Goal: Transaction & Acquisition: Download file/media

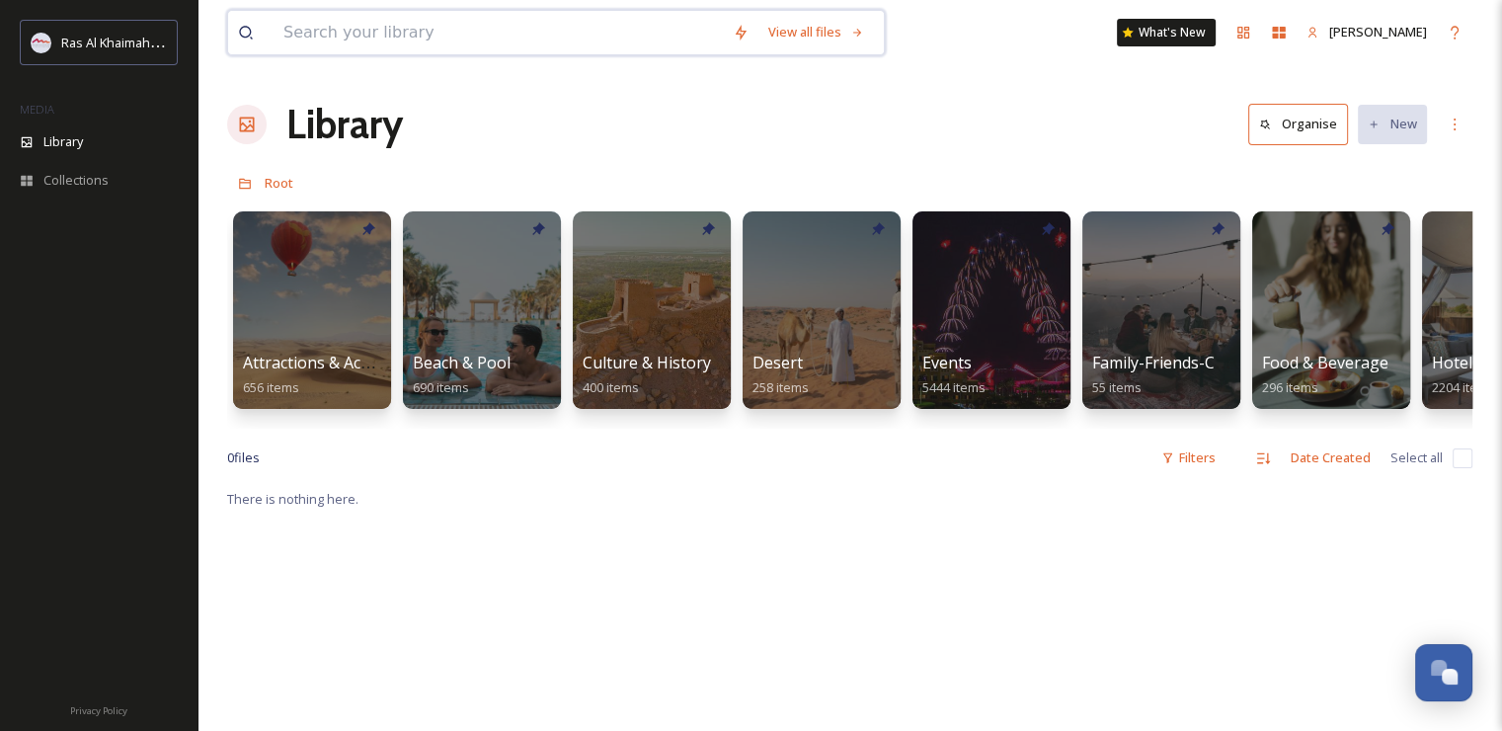
click at [407, 22] on input at bounding box center [498, 32] width 449 height 43
paste input "[GEOGRAPHIC_DATA] [GEOGRAPHIC_DATA] 5"
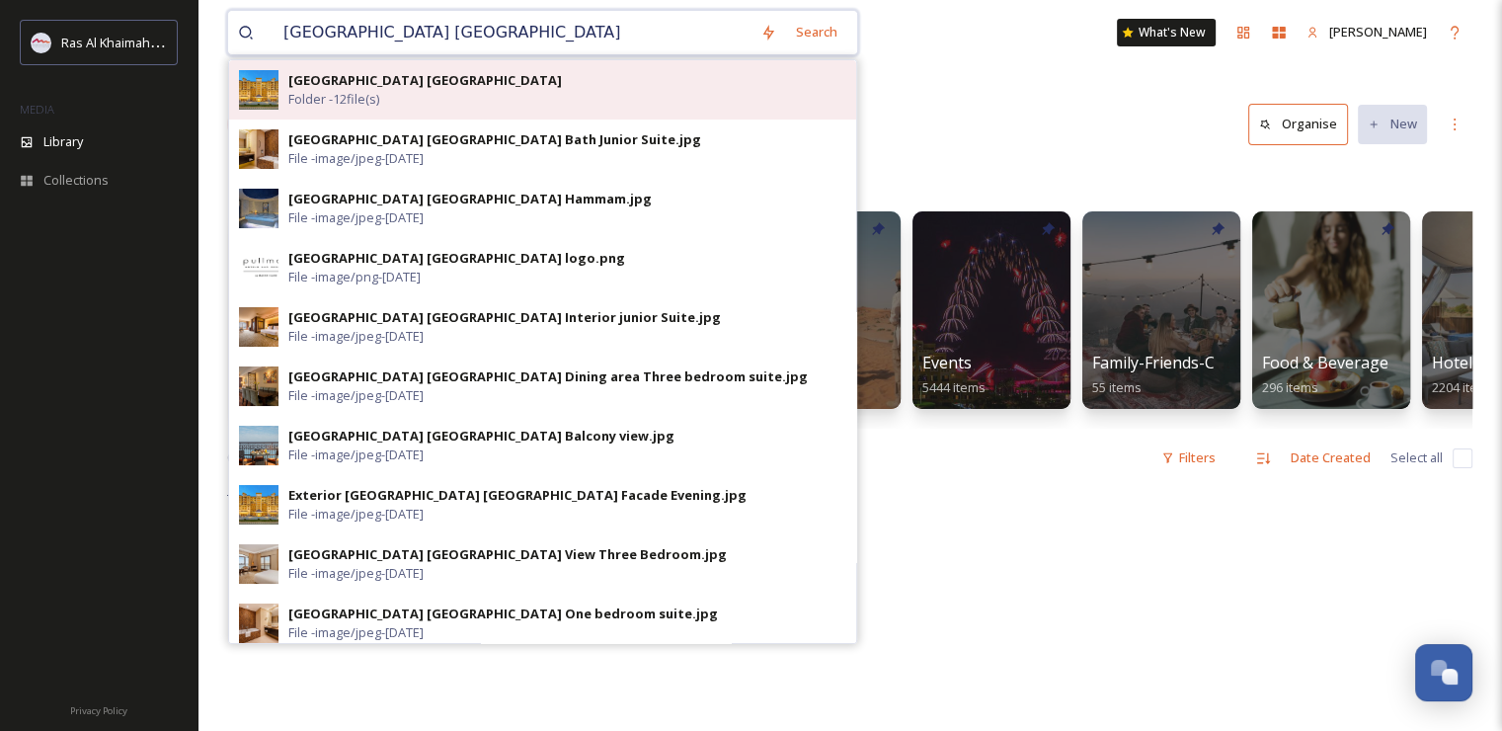
type input "[GEOGRAPHIC_DATA] [GEOGRAPHIC_DATA]"
click at [379, 90] on span "Folder - 12 file(s)" at bounding box center [333, 99] width 91 height 19
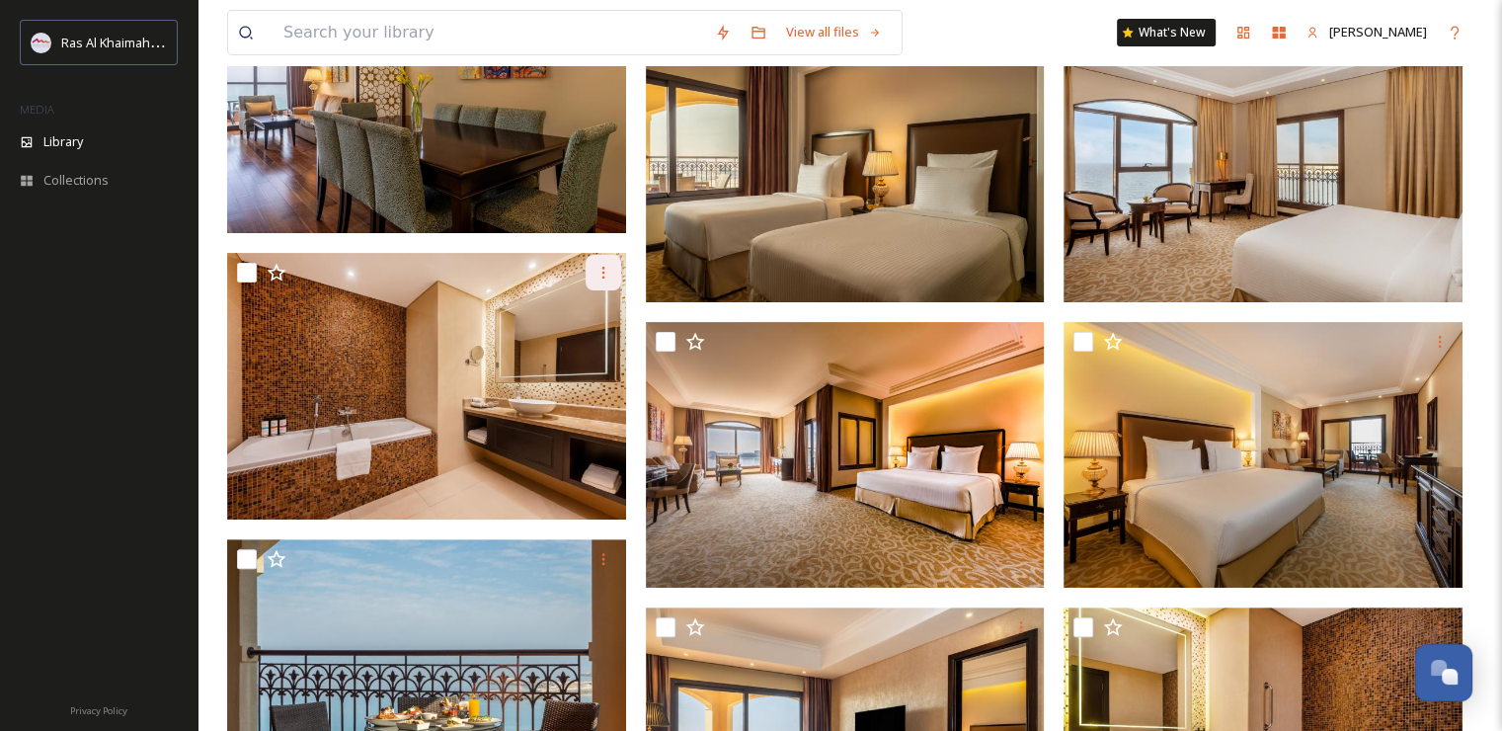
scroll to position [695, 0]
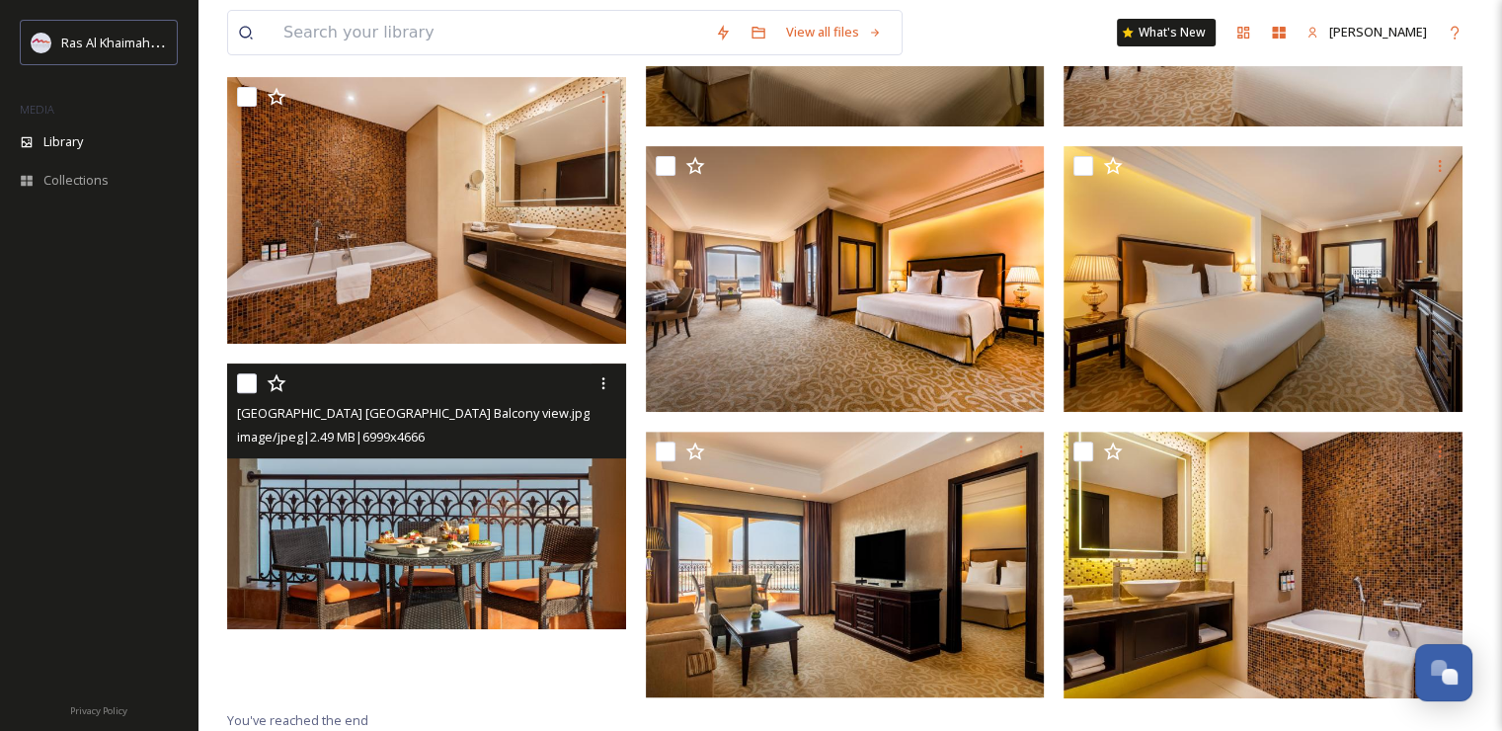
click at [444, 527] on img at bounding box center [426, 496] width 399 height 267
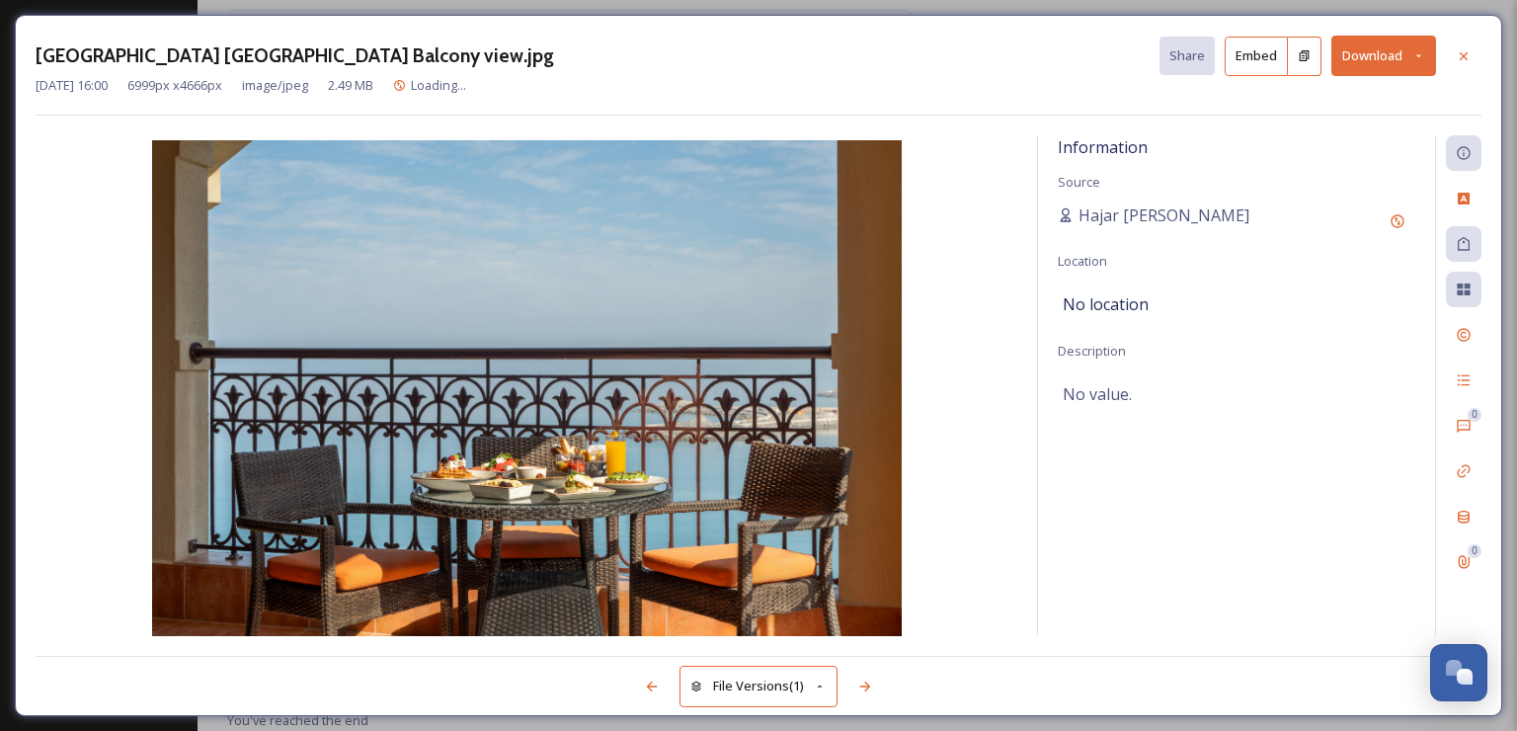
click at [1374, 63] on button "Download" at bounding box center [1383, 56] width 105 height 40
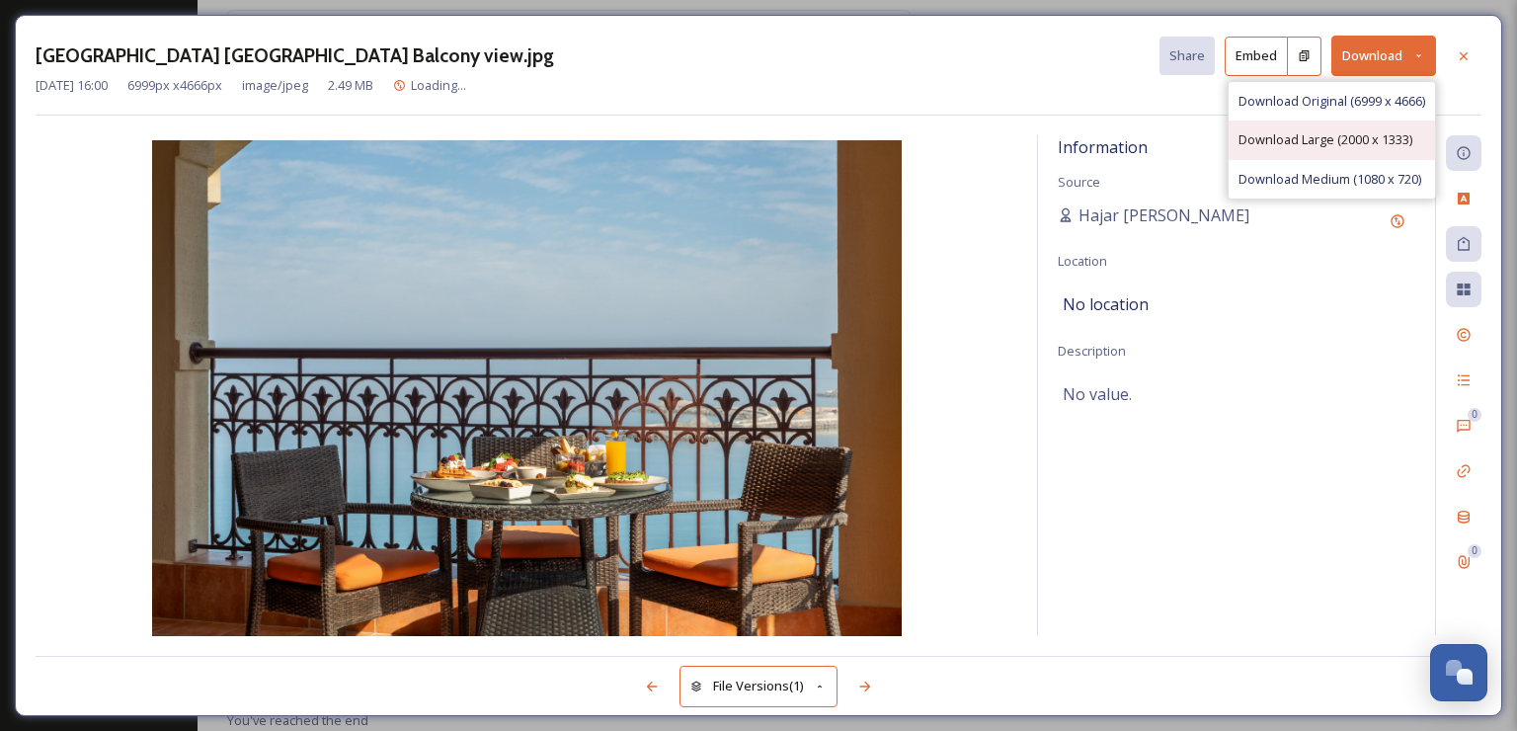
click at [1287, 138] on span "Download Large (2000 x 1333)" at bounding box center [1325, 139] width 174 height 19
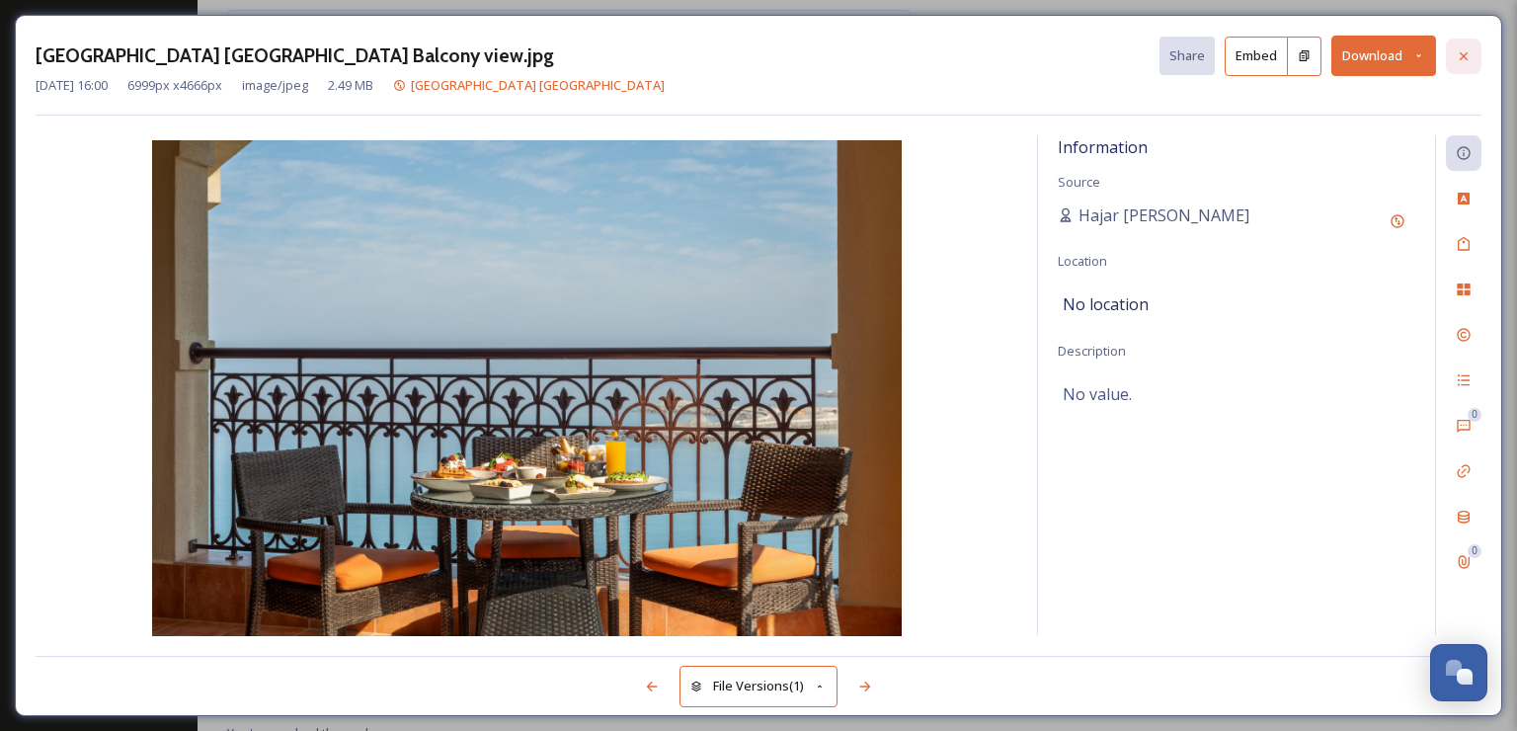
click at [1470, 55] on icon at bounding box center [1464, 56] width 16 height 16
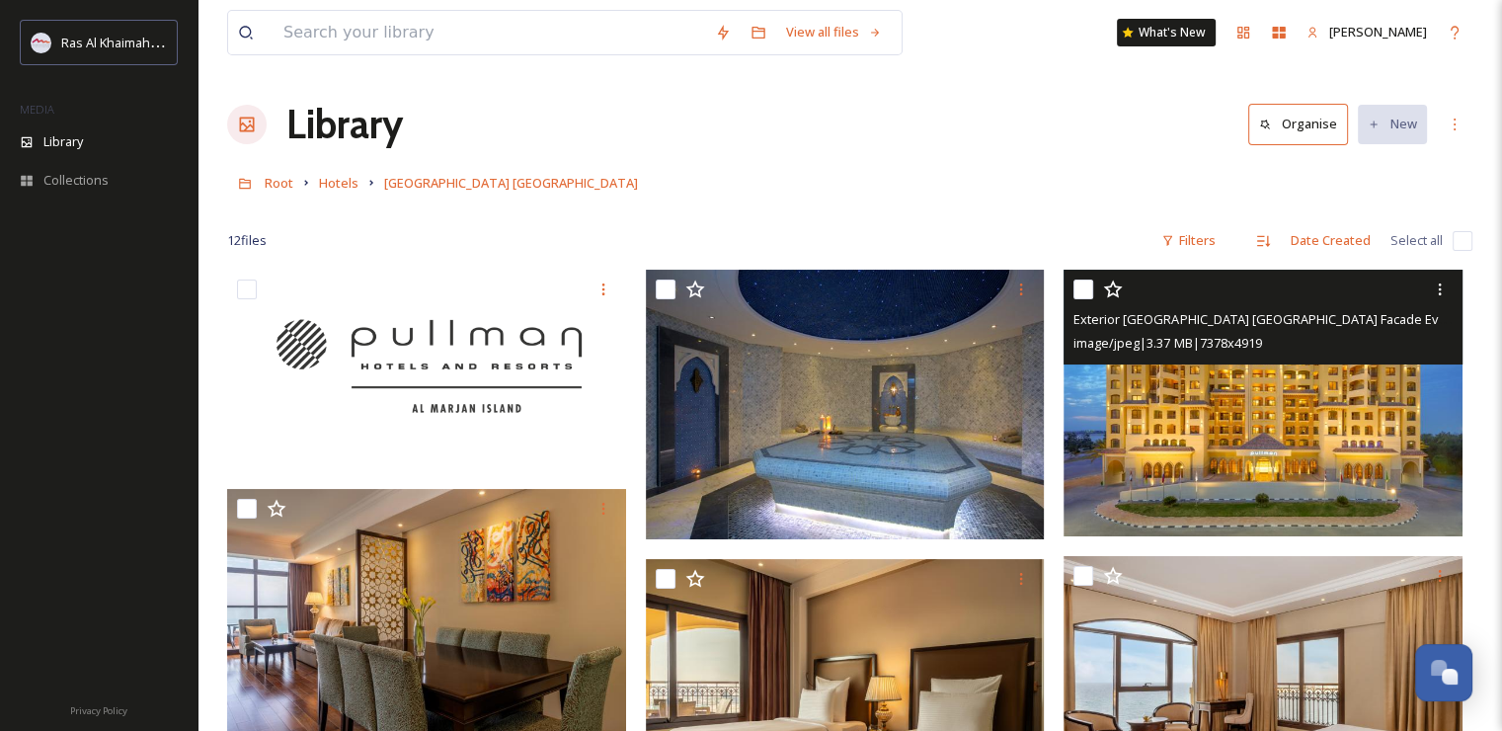
click at [1154, 399] on img at bounding box center [1263, 403] width 399 height 267
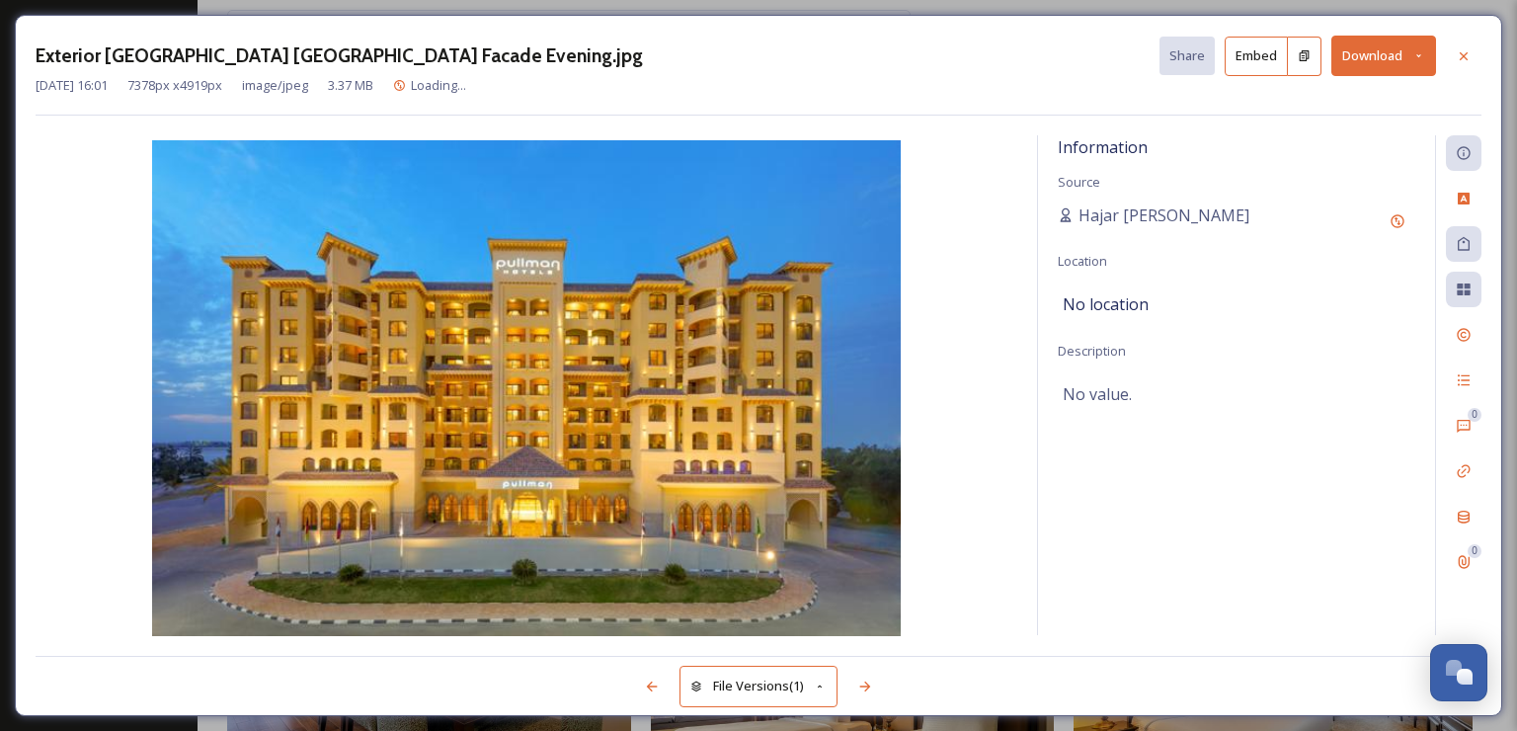
click at [1360, 71] on button "Download" at bounding box center [1383, 56] width 105 height 40
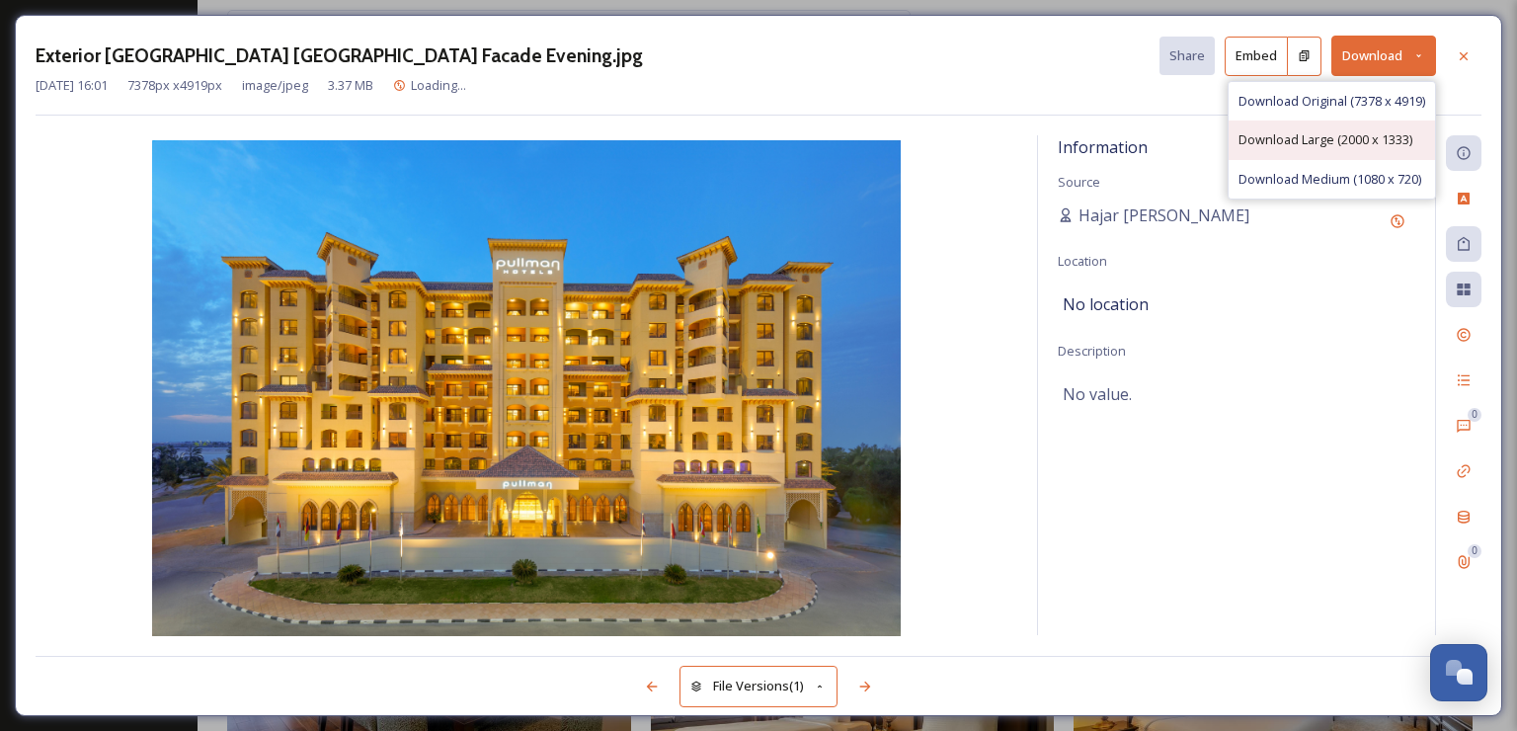
click at [1296, 149] on div "Download Large (2000 x 1333)" at bounding box center [1332, 139] width 206 height 39
